Goal: Task Accomplishment & Management: Use online tool/utility

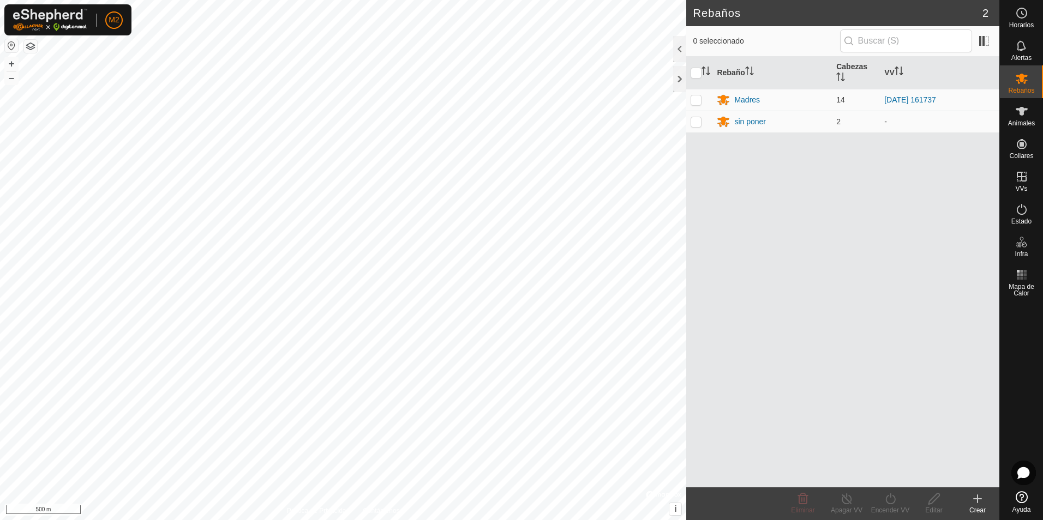
click at [10, 45] on button "button" at bounding box center [11, 45] width 13 height 13
click at [1026, 118] on es-animals-svg-icon at bounding box center [1022, 111] width 20 height 17
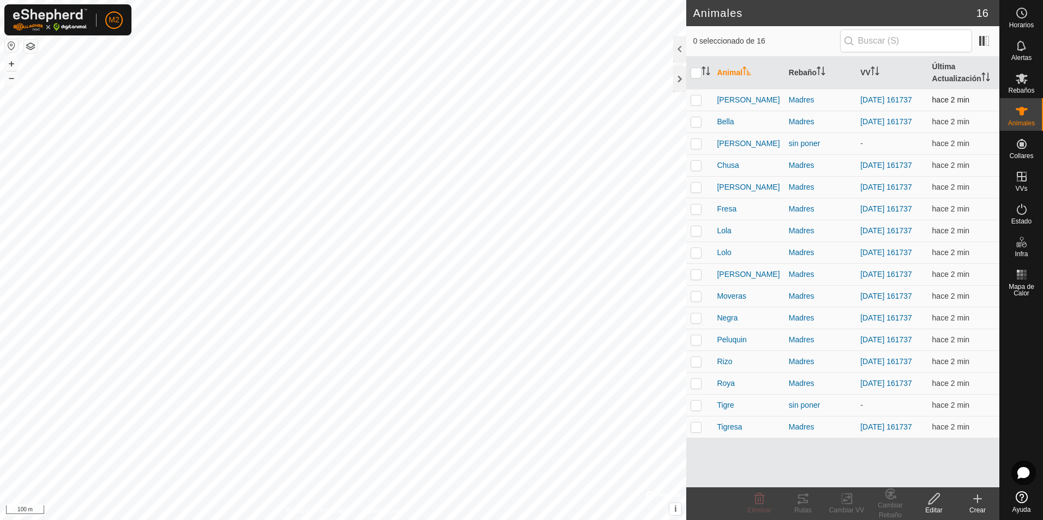
click at [695, 106] on td at bounding box center [699, 100] width 26 height 22
checkbox input "true"
click at [698, 122] on p-checkbox at bounding box center [696, 121] width 11 height 9
checkbox input "true"
click at [696, 148] on p-checkbox at bounding box center [696, 143] width 11 height 9
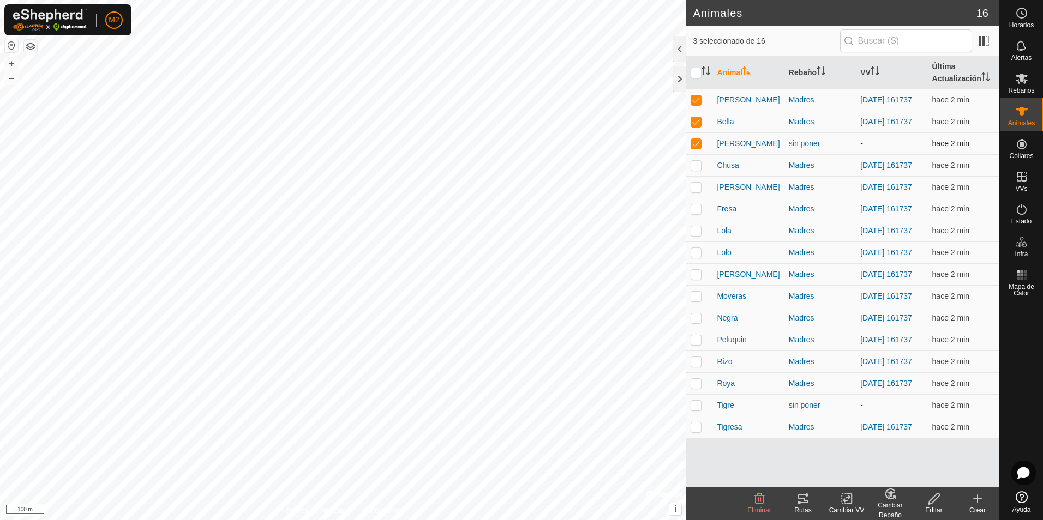
click at [697, 146] on p-checkbox at bounding box center [696, 143] width 11 height 9
checkbox input "false"
click at [694, 169] on p-checkbox at bounding box center [696, 165] width 11 height 9
checkbox input "true"
click at [694, 187] on td at bounding box center [699, 187] width 26 height 22
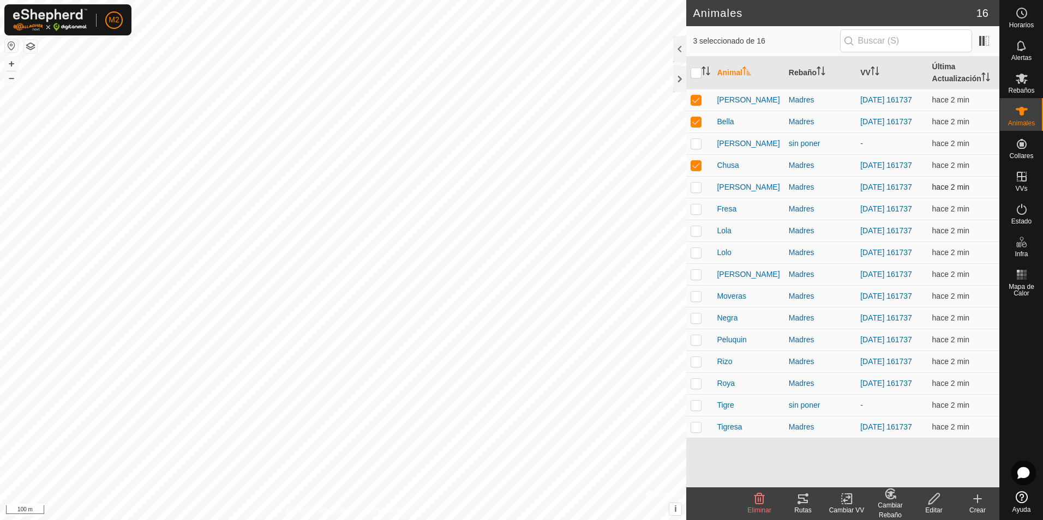
checkbox input "true"
click at [696, 212] on p-checkbox at bounding box center [696, 209] width 11 height 9
checkbox input "true"
click at [696, 235] on p-checkbox at bounding box center [696, 230] width 11 height 9
checkbox input "true"
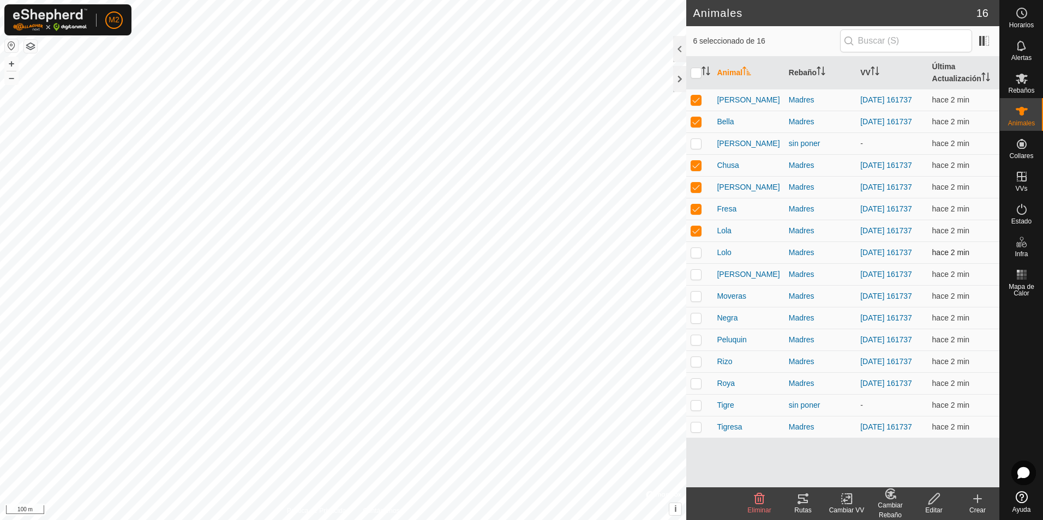
click at [695, 257] on p-checkbox at bounding box center [696, 252] width 11 height 9
checkbox input "true"
click at [697, 279] on p-checkbox at bounding box center [696, 274] width 11 height 9
checkbox input "true"
click at [696, 301] on p-checkbox at bounding box center [696, 296] width 11 height 9
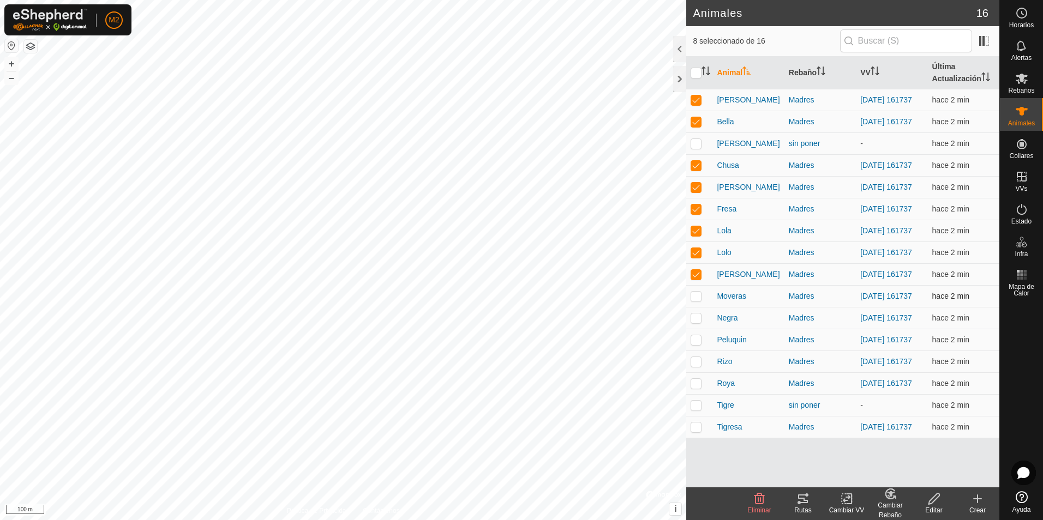
checkbox input "true"
click at [699, 322] on p-checkbox at bounding box center [696, 318] width 11 height 9
checkbox input "true"
click at [693, 351] on td at bounding box center [699, 340] width 26 height 22
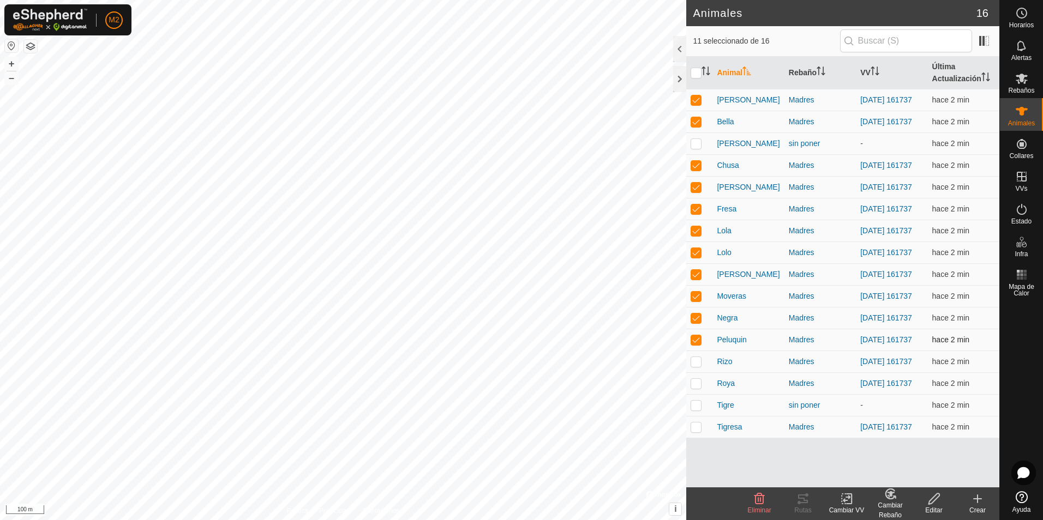
checkbox input "false"
click at [800, 504] on icon at bounding box center [803, 499] width 10 height 9
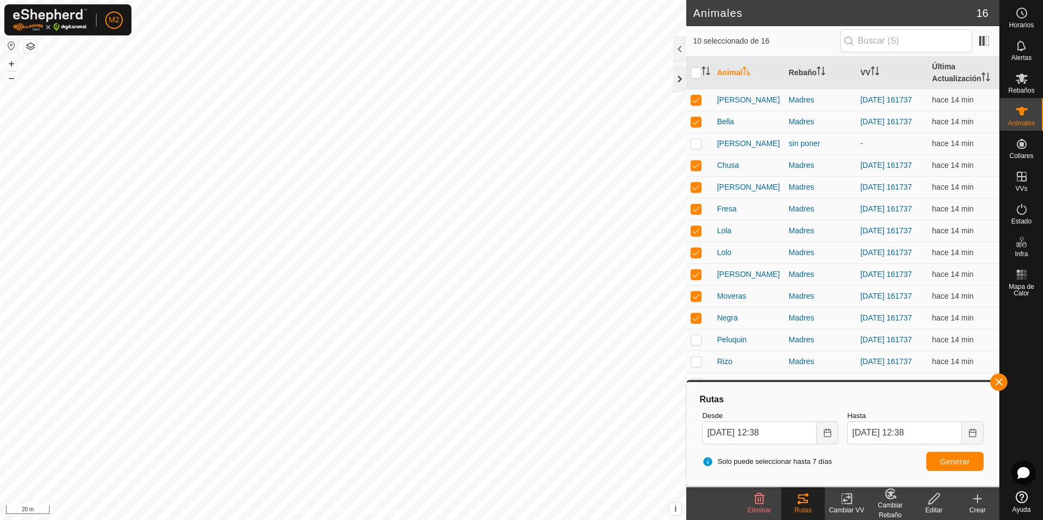
click at [675, 79] on div at bounding box center [679, 79] width 13 height 26
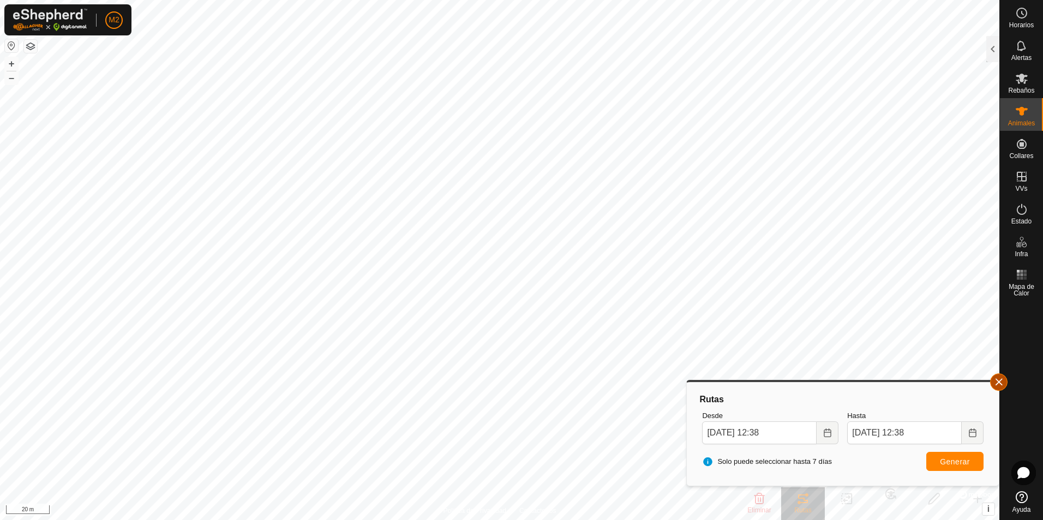
click at [1004, 381] on button "button" at bounding box center [998, 382] width 17 height 17
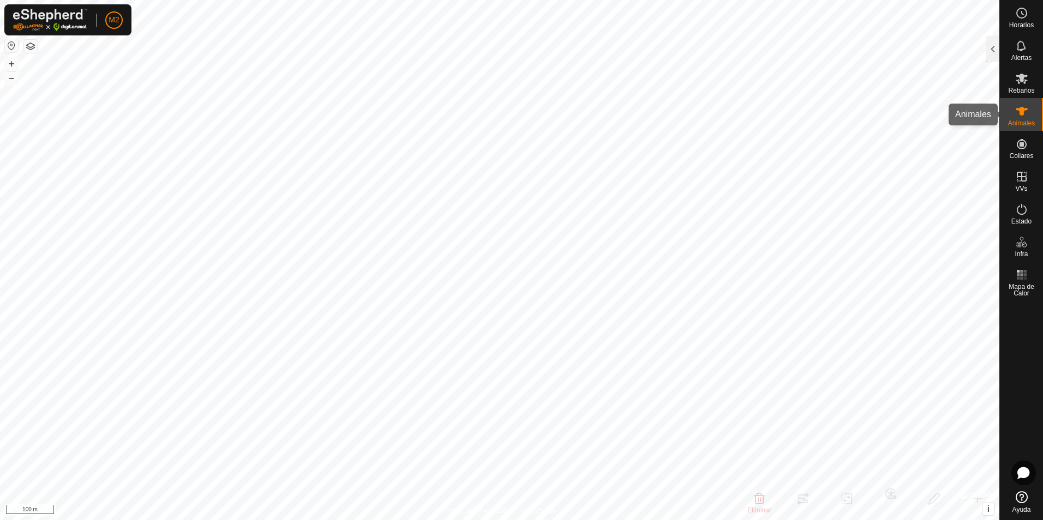
click at [1022, 110] on icon at bounding box center [1022, 111] width 12 height 9
click at [1018, 114] on icon at bounding box center [1021, 111] width 13 height 13
click at [992, 48] on div at bounding box center [992, 49] width 13 height 26
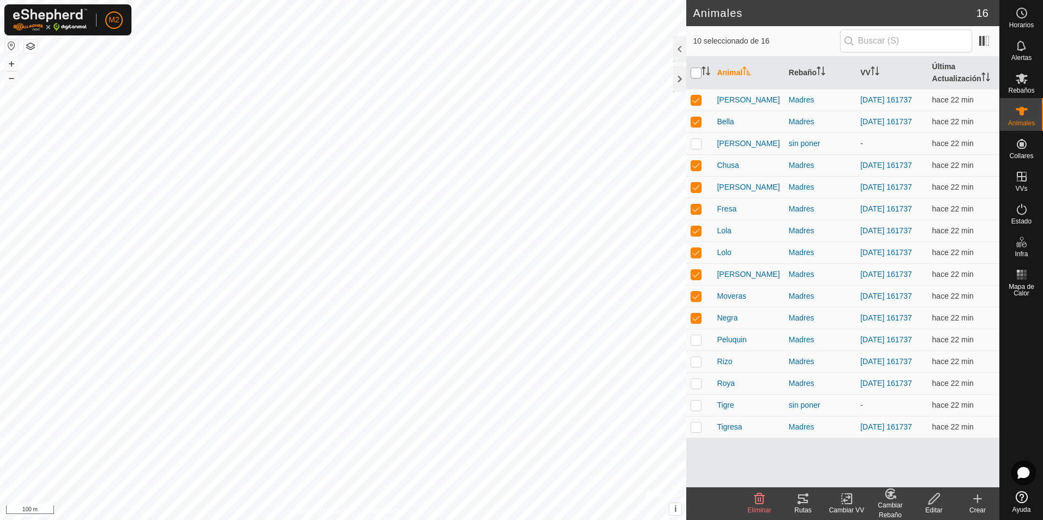
click at [696, 73] on input "checkbox" at bounding box center [696, 73] width 11 height 11
checkbox input "true"
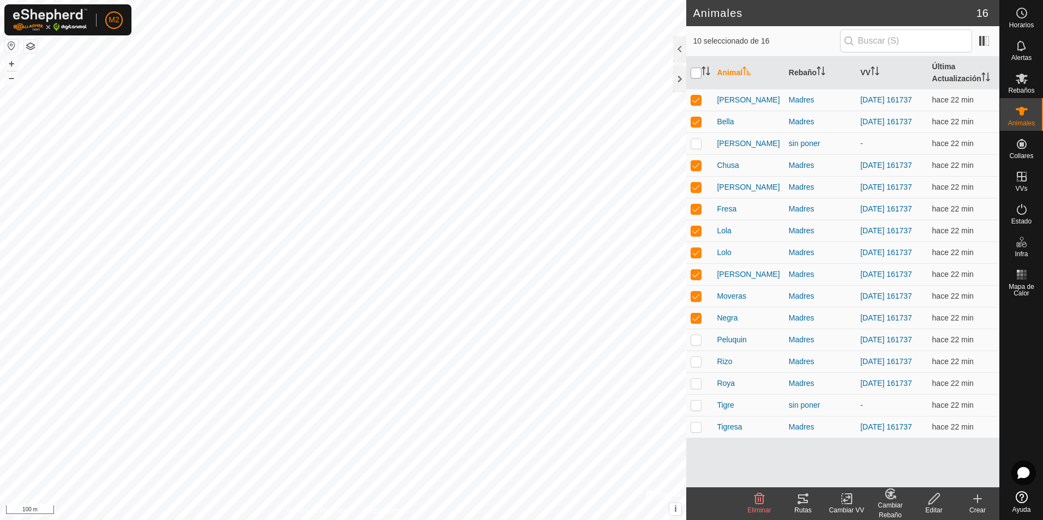
checkbox input "true"
click at [700, 71] on input "checkbox" at bounding box center [696, 73] width 11 height 11
checkbox input "false"
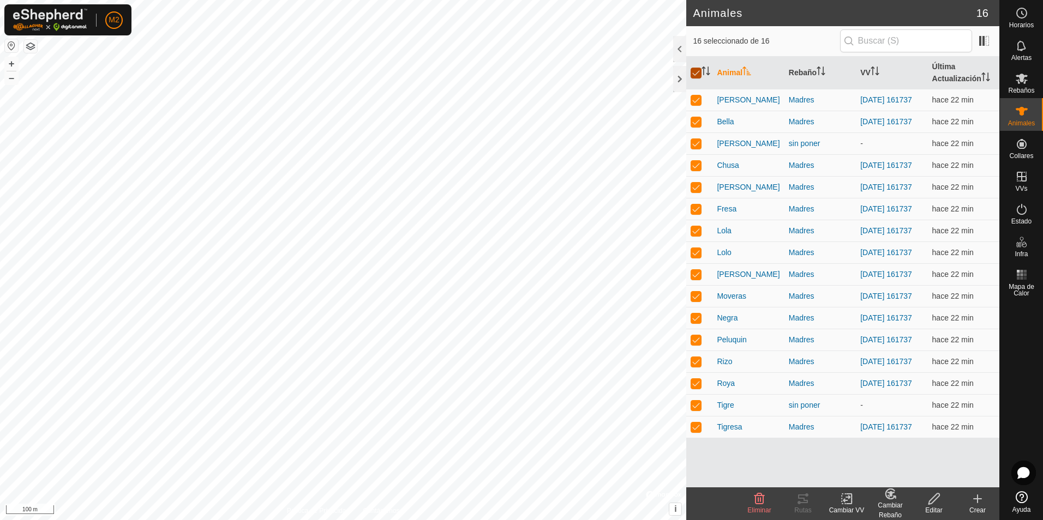
checkbox input "false"
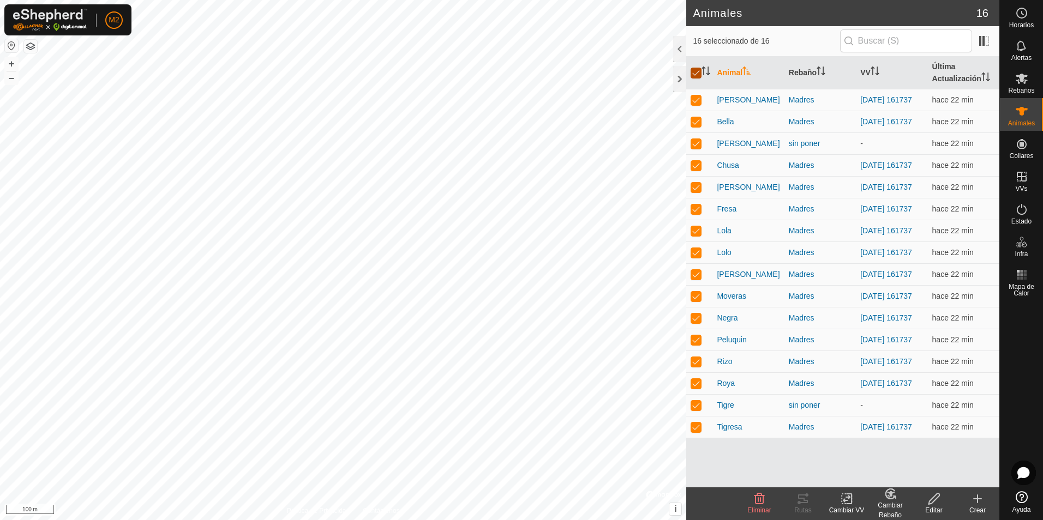
checkbox input "false"
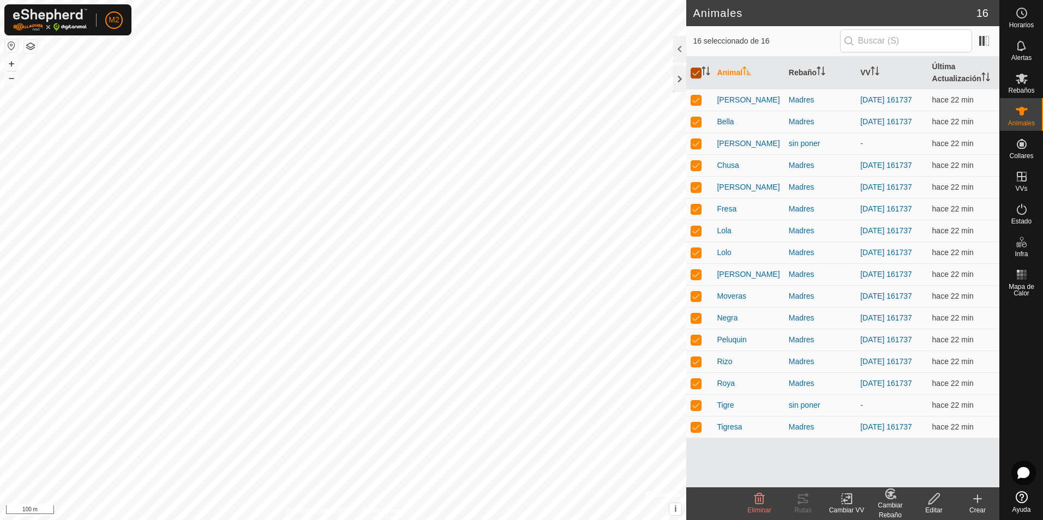
checkbox input "false"
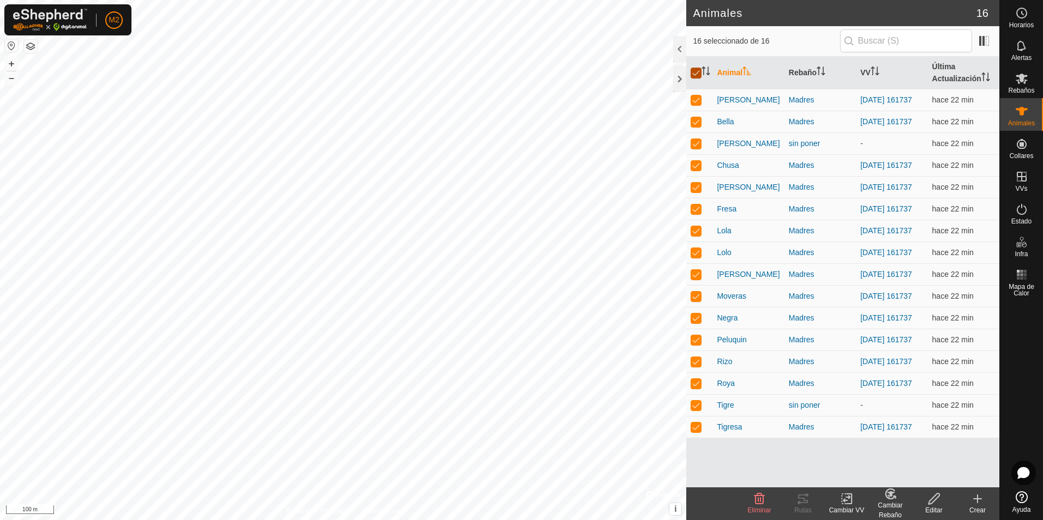
checkbox input "false"
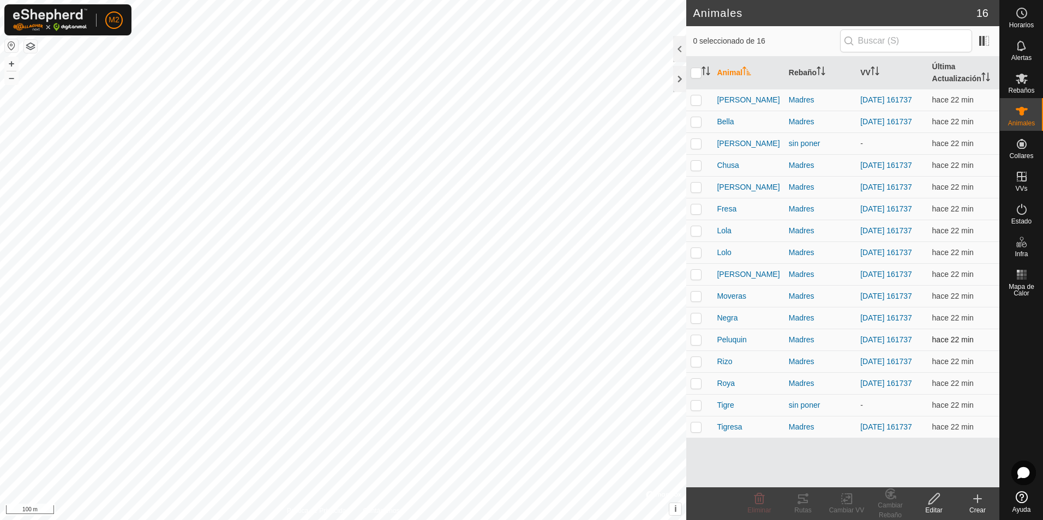
click at [693, 344] on p-checkbox at bounding box center [696, 339] width 11 height 9
checkbox input "true"
click at [696, 366] on p-checkbox at bounding box center [696, 361] width 11 height 9
checkbox input "true"
click at [696, 388] on p-checkbox at bounding box center [696, 383] width 11 height 9
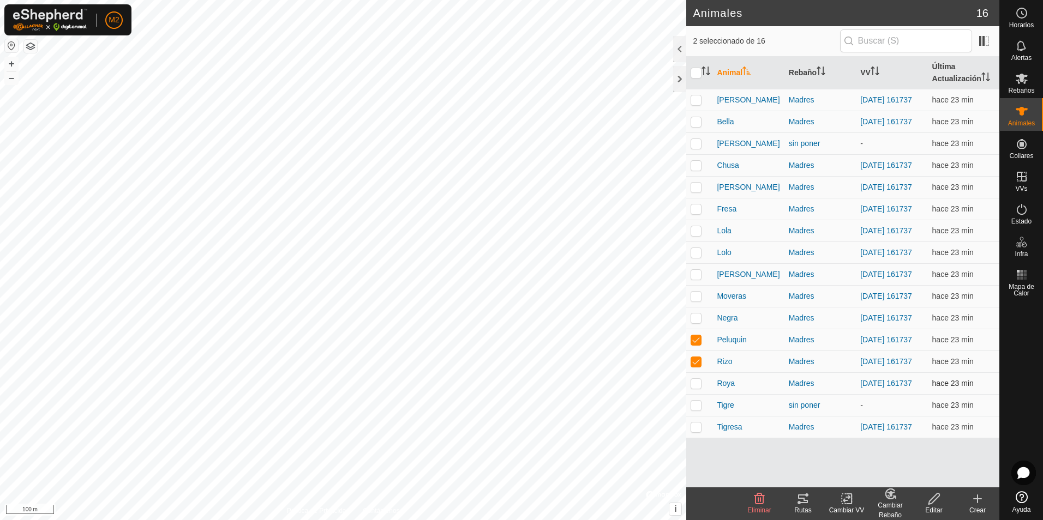
checkbox input "true"
click at [698, 432] on p-checkbox at bounding box center [696, 427] width 11 height 9
checkbox input "true"
click at [798, 501] on icon at bounding box center [802, 499] width 13 height 13
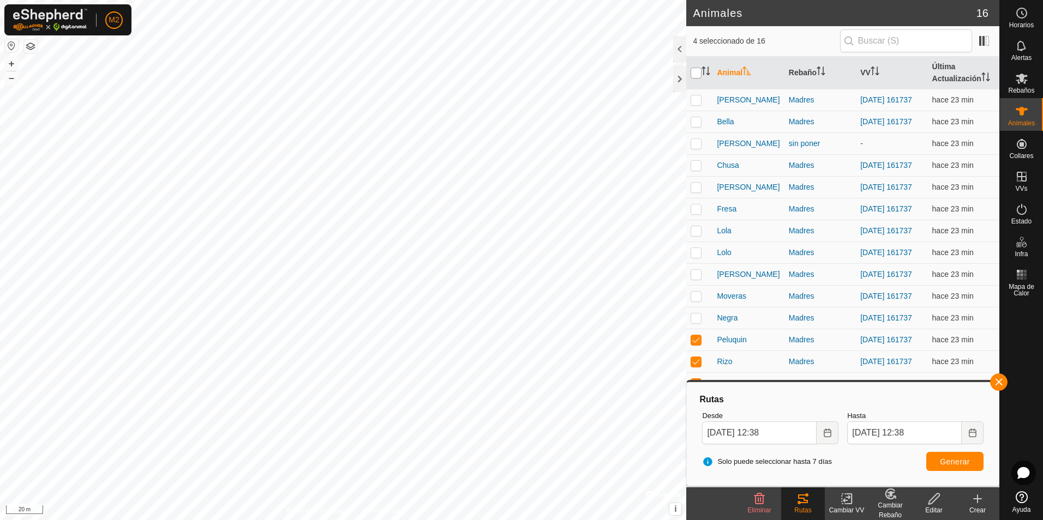
click at [697, 73] on input "checkbox" at bounding box center [696, 73] width 11 height 11
checkbox input "true"
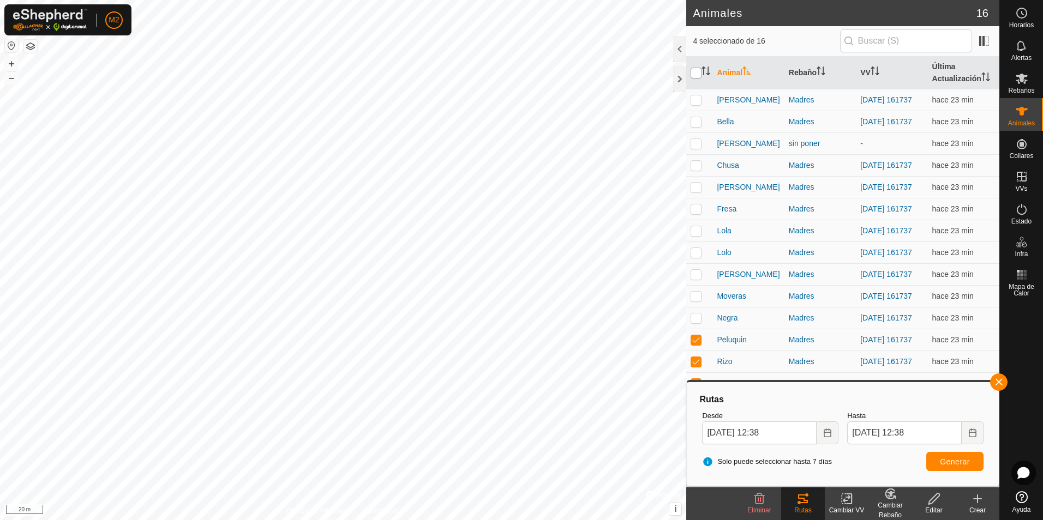
checkbox input "true"
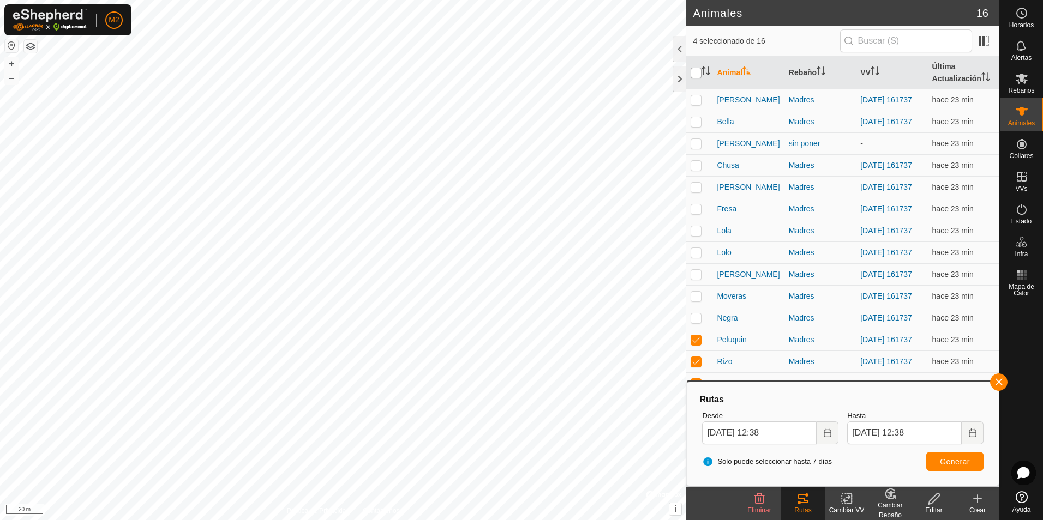
checkbox input "true"
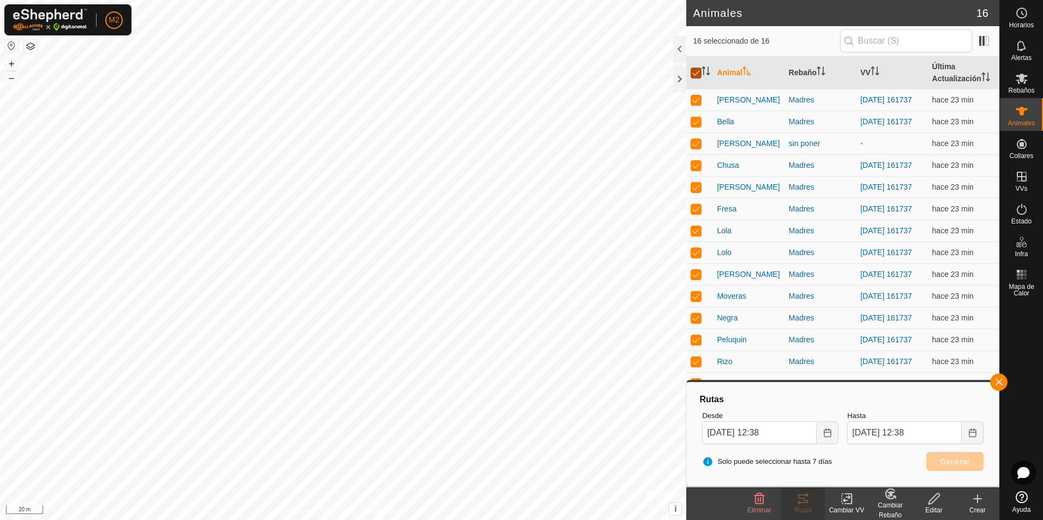
click at [697, 73] on input "checkbox" at bounding box center [696, 73] width 11 height 11
checkbox input "false"
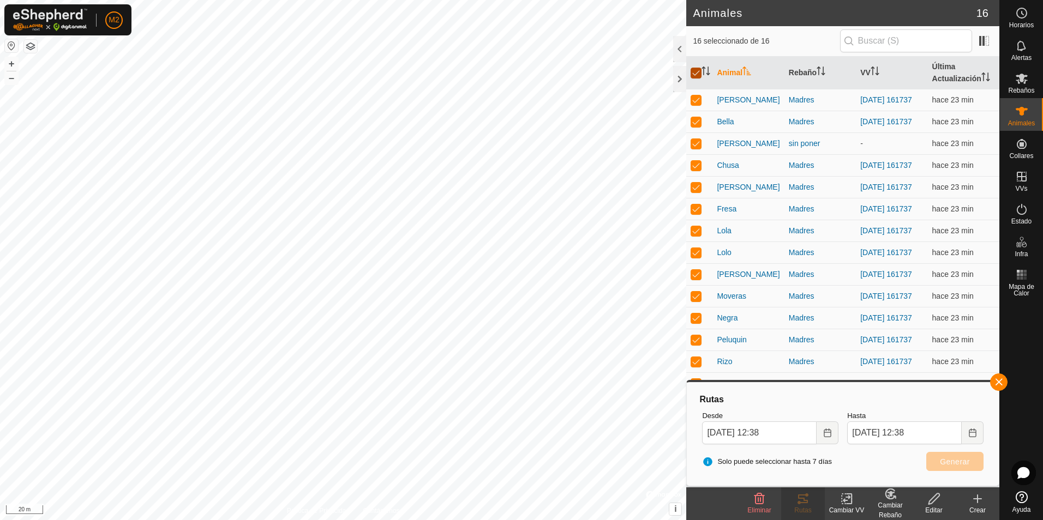
checkbox input "false"
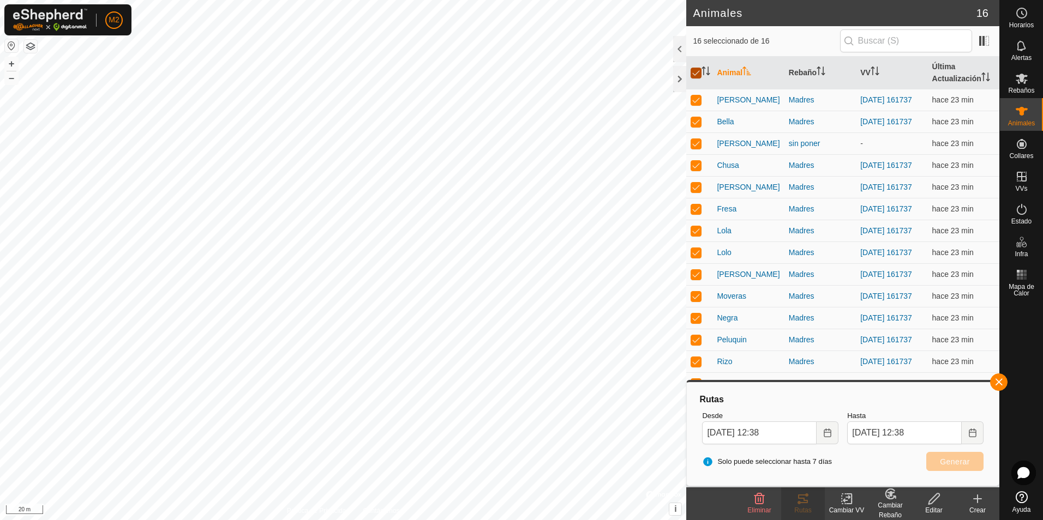
checkbox input "false"
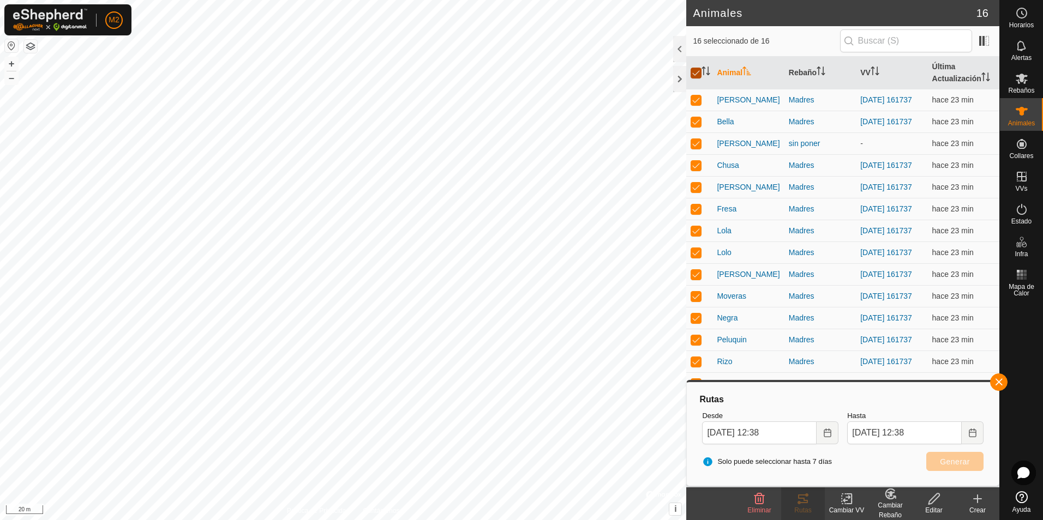
checkbox input "false"
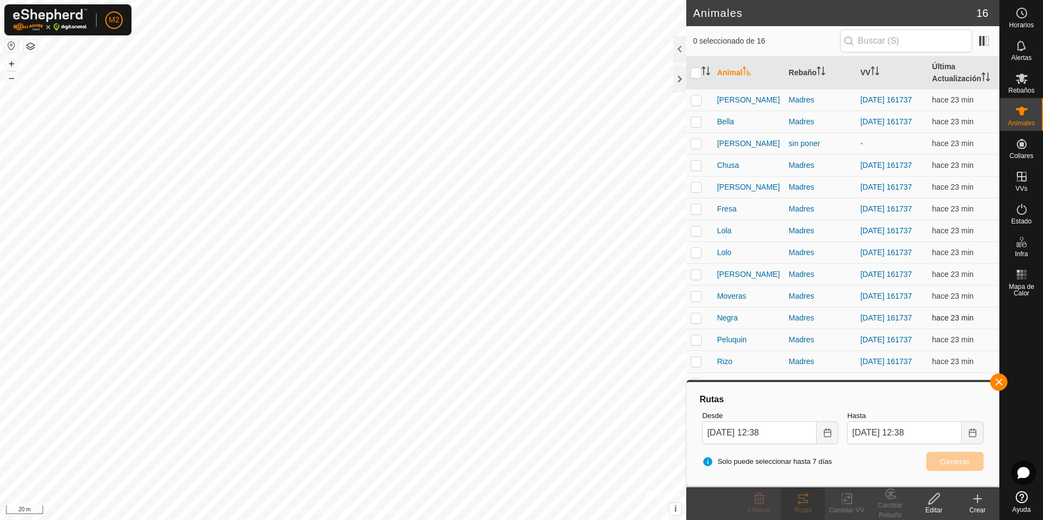
click at [698, 322] on p-checkbox at bounding box center [696, 318] width 11 height 9
checkbox input "true"
click at [695, 301] on p-checkbox at bounding box center [696, 296] width 11 height 9
checkbox input "true"
click at [696, 279] on p-checkbox at bounding box center [696, 274] width 11 height 9
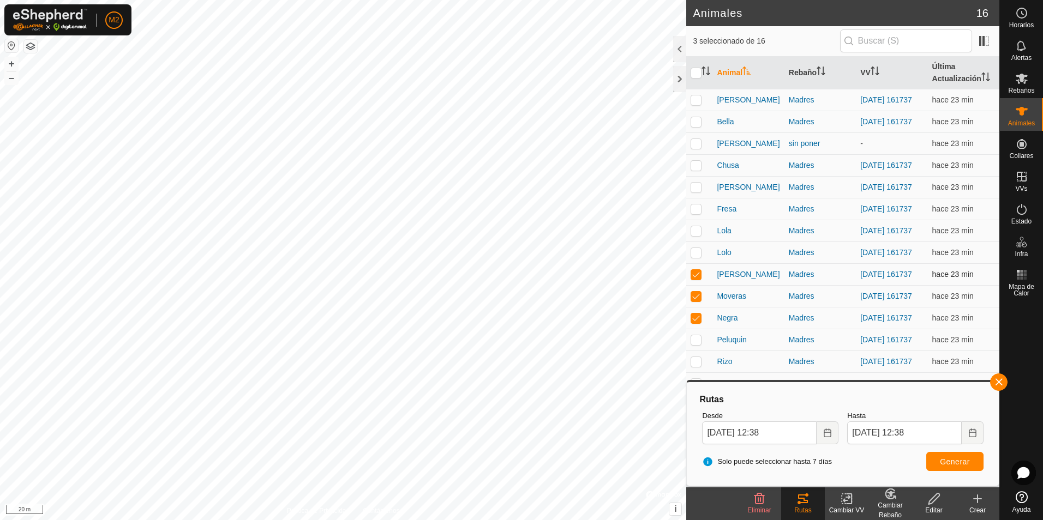
checkbox input "true"
click at [699, 257] on p-checkbox at bounding box center [696, 252] width 11 height 9
checkbox input "true"
click at [699, 235] on p-checkbox at bounding box center [696, 230] width 11 height 9
checkbox input "true"
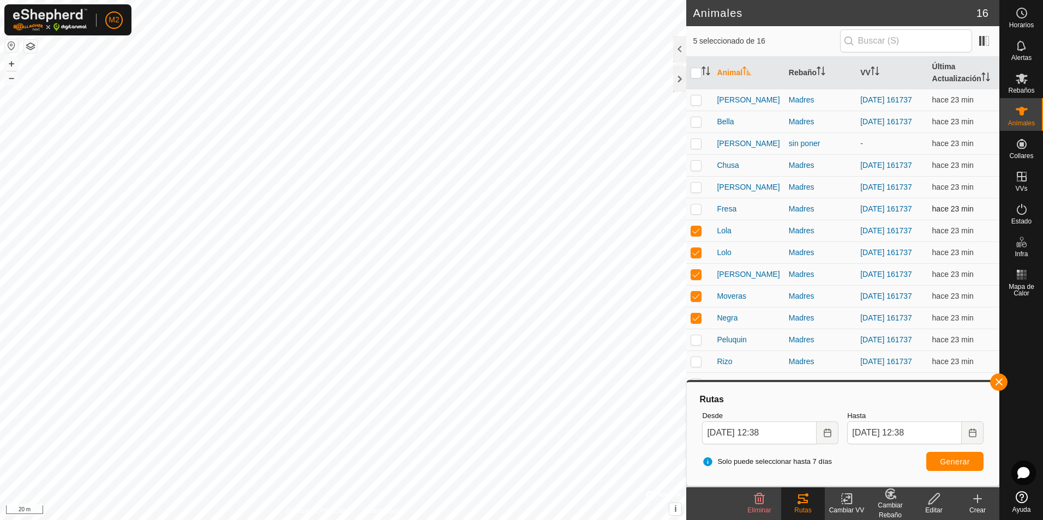
click at [699, 213] on p-checkbox at bounding box center [696, 209] width 11 height 9
checkbox input "true"
click at [699, 191] on p-checkbox at bounding box center [696, 187] width 11 height 9
checkbox input "true"
click at [699, 170] on p-checkbox at bounding box center [696, 165] width 11 height 9
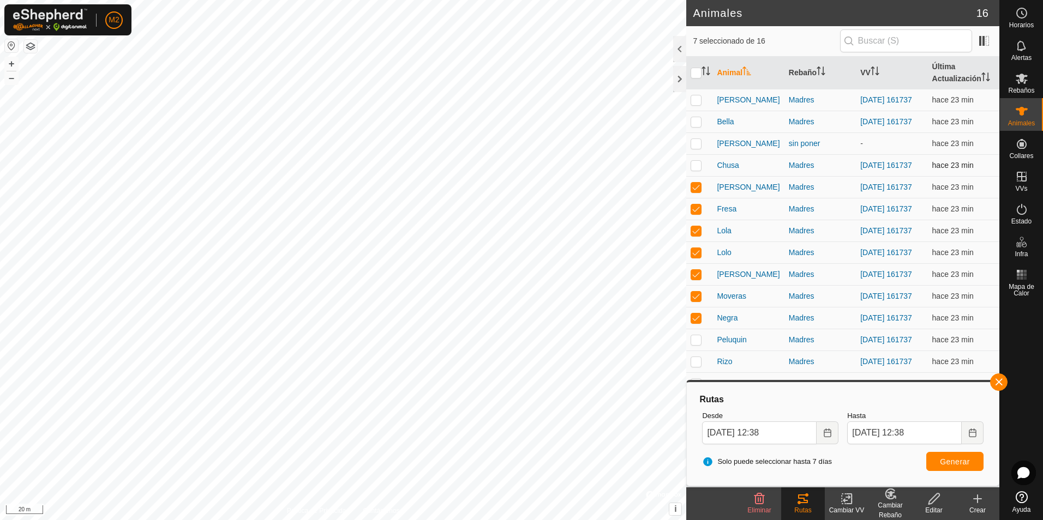
checkbox input "true"
click at [697, 125] on p-checkbox at bounding box center [696, 121] width 11 height 9
checkbox input "true"
click at [698, 97] on p-checkbox at bounding box center [696, 99] width 11 height 9
checkbox input "true"
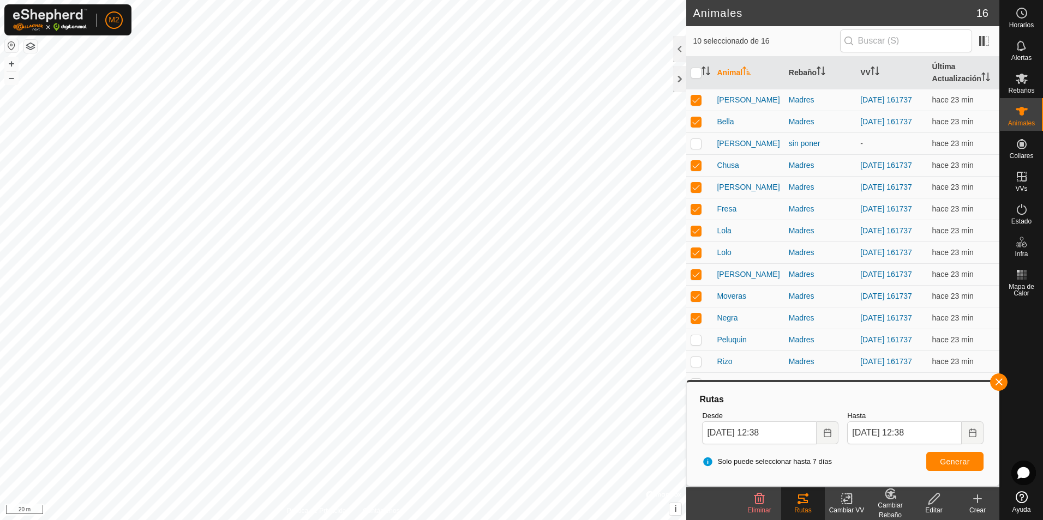
drag, startPoint x: 997, startPoint y: 383, endPoint x: 987, endPoint y: 397, distance: 17.3
click at [997, 383] on button "button" at bounding box center [998, 382] width 17 height 17
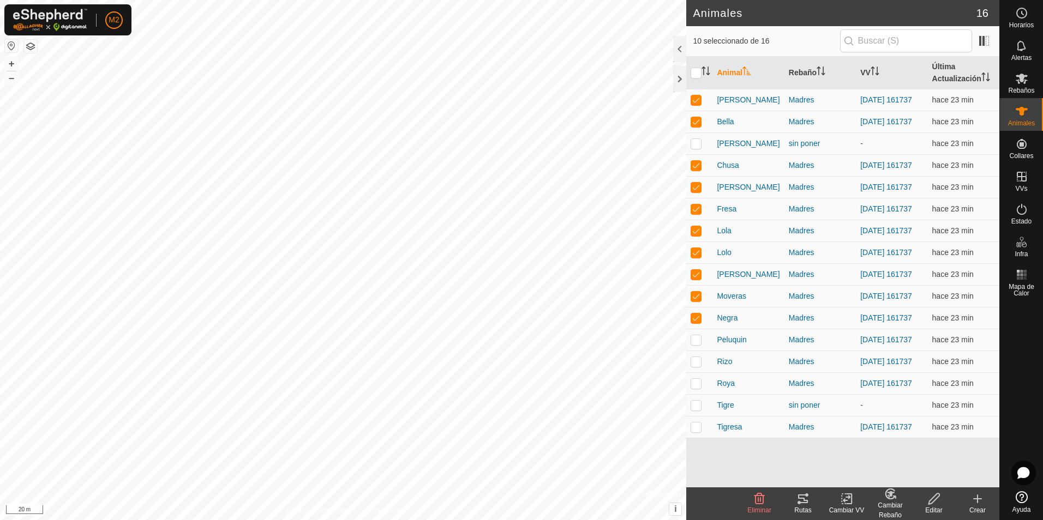
click at [802, 500] on icon at bounding box center [802, 499] width 13 height 13
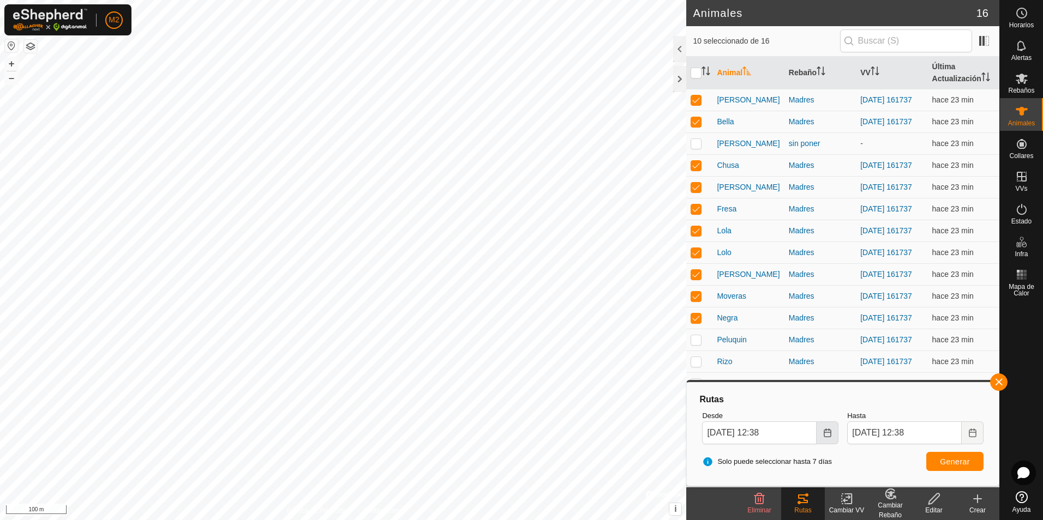
click at [823, 435] on icon "Choose Date" at bounding box center [827, 433] width 9 height 9
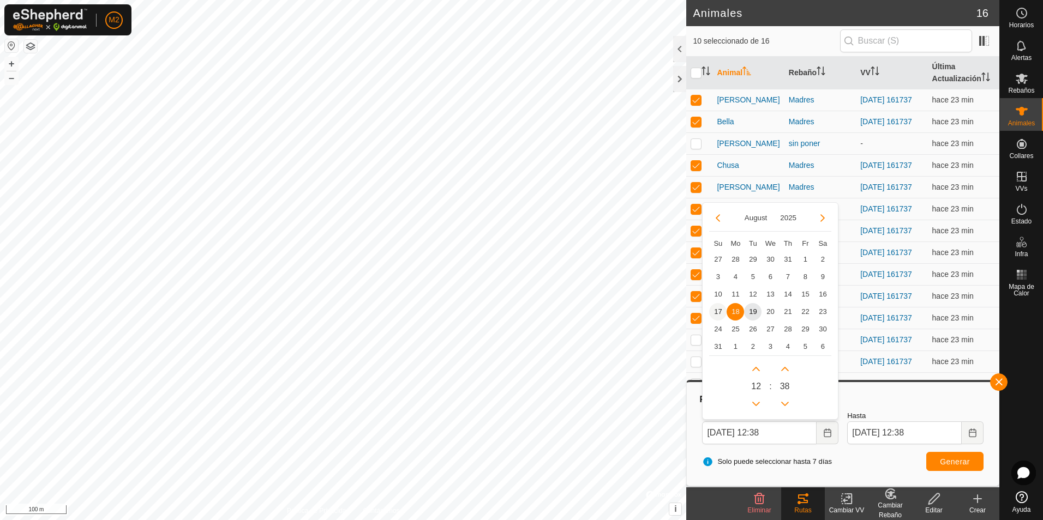
click at [716, 311] on span "17" at bounding box center [717, 311] width 17 height 17
type input "[DATE] 12:38"
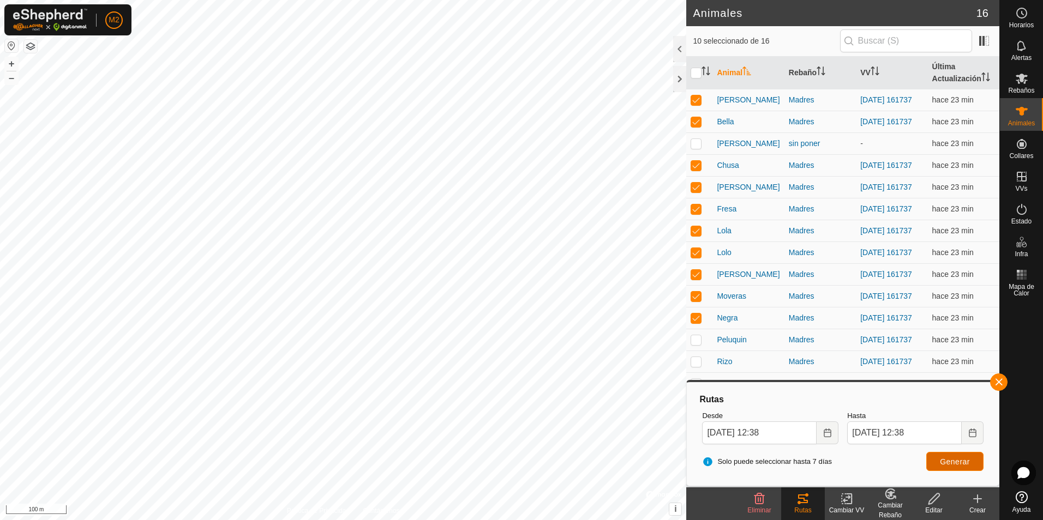
click at [954, 462] on span "Generar" at bounding box center [955, 462] width 30 height 9
